Goal: Information Seeking & Learning: Understand process/instructions

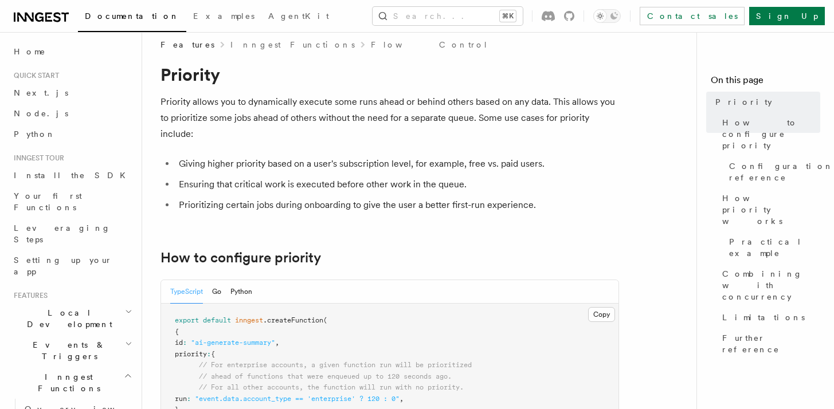
scroll to position [12, 0]
drag, startPoint x: 282, startPoint y: 185, endPoint x: 389, endPoint y: 184, distance: 107.1
click at [389, 184] on li "Ensuring that critical work is executed before other work in the queue." at bounding box center [396, 184] width 443 height 16
drag, startPoint x: 345, startPoint y: 205, endPoint x: 405, endPoint y: 206, distance: 60.2
click at [405, 206] on li "Prioritizing certain jobs during onboarding to give the user a better first-run…" at bounding box center [396, 205] width 443 height 16
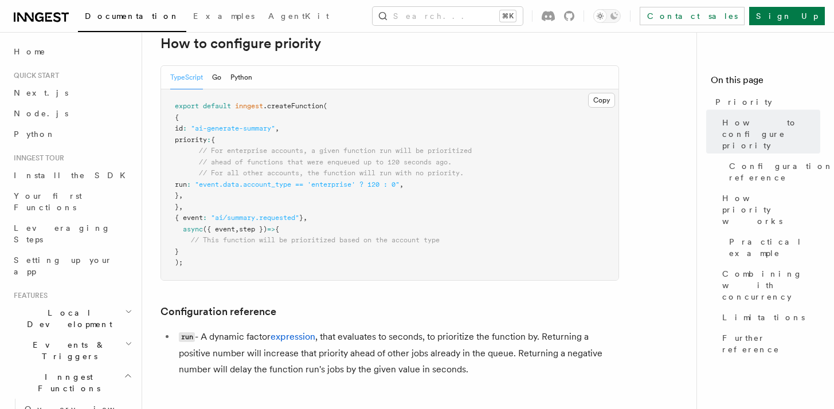
scroll to position [223, 0]
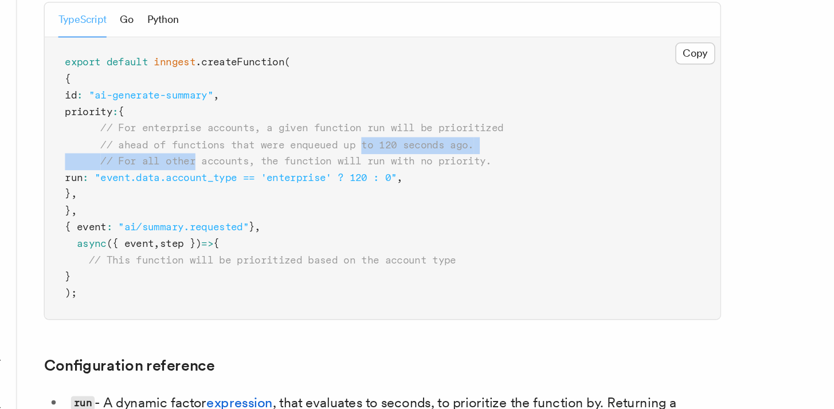
drag, startPoint x: 267, startPoint y: 175, endPoint x: 382, endPoint y: 166, distance: 115.5
click at [382, 166] on code "export default inngest .createFunction ( { id : "ai-generate-summary" , priorit…" at bounding box center [323, 186] width 297 height 164
click at [382, 166] on span "// ahead of functions that were enqueued up to 120 seconds ago." at bounding box center [325, 164] width 253 height 8
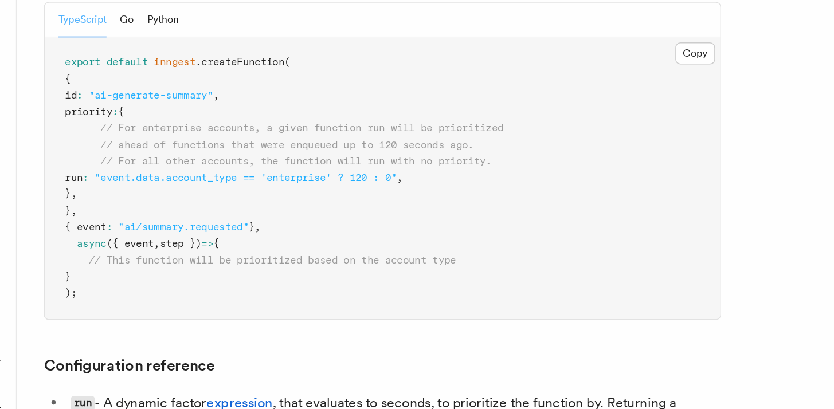
drag, startPoint x: 218, startPoint y: 185, endPoint x: 435, endPoint y: 185, distance: 217.1
click at [435, 185] on pre "export default inngest .createFunction ( { id : "ai-generate-summary" , priorit…" at bounding box center [389, 187] width 457 height 191
drag, startPoint x: 428, startPoint y: 185, endPoint x: 321, endPoint y: 183, distance: 106.6
click at [321, 183] on span ""event.data.account_type == 'enterprise' ? 120 : 0"" at bounding box center [297, 187] width 205 height 8
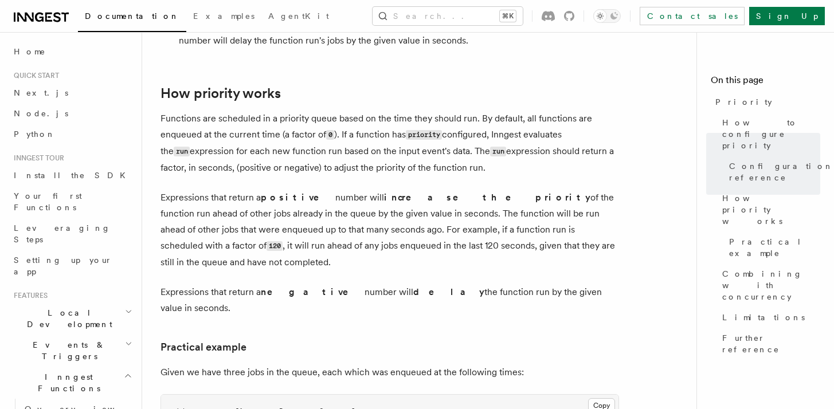
scroll to position [692, 0]
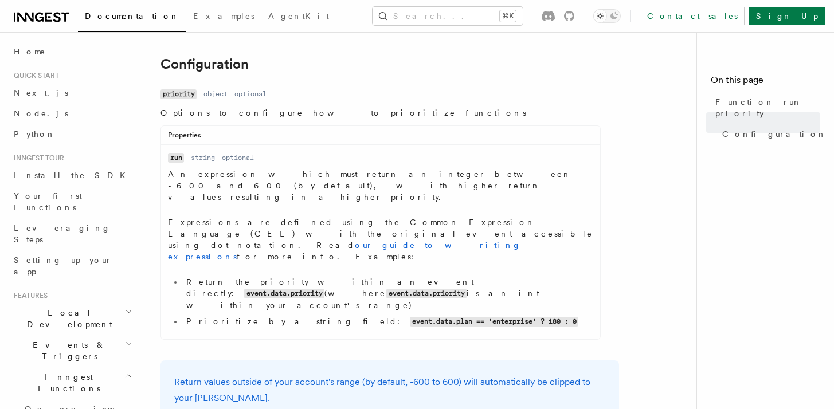
scroll to position [269, 0]
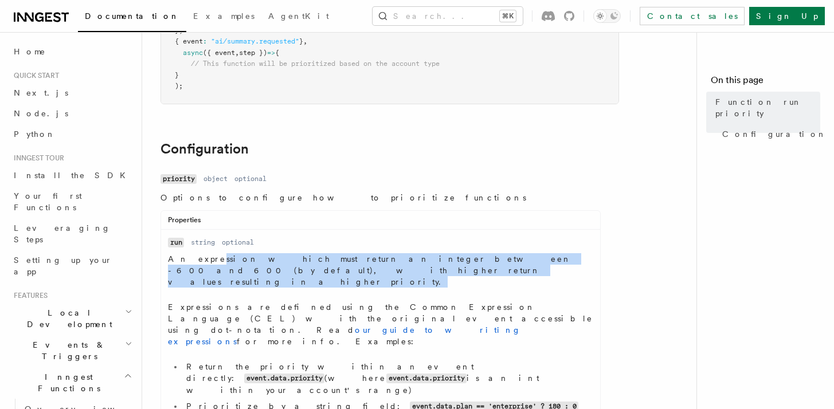
drag, startPoint x: 202, startPoint y: 239, endPoint x: 277, endPoint y: 253, distance: 76.4
click at [277, 253] on p "An expression which must return an integer between -600 and 600 (by default), w…" at bounding box center [380, 270] width 425 height 34
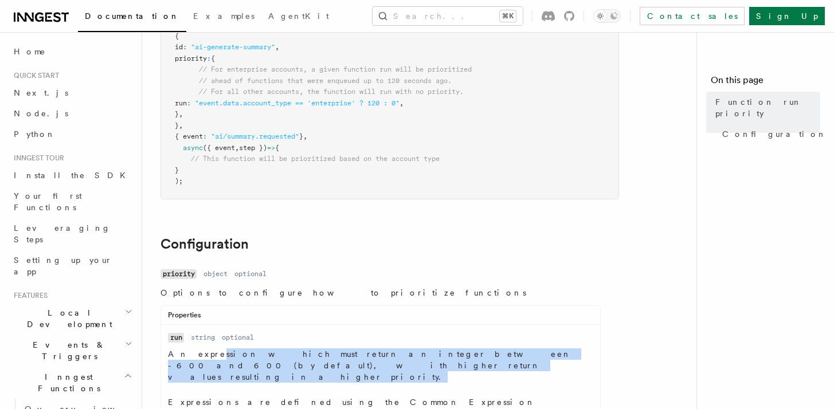
scroll to position [131, 0]
